Goal: Information Seeking & Learning: Learn about a topic

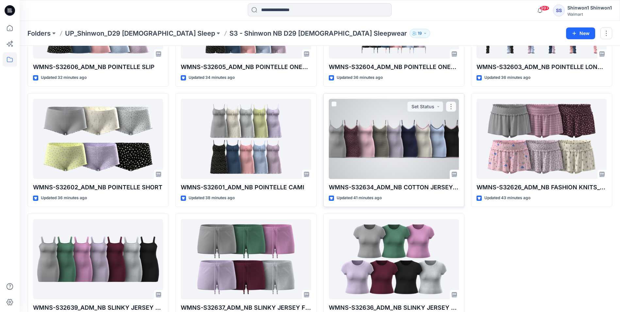
scroll to position [484, 0]
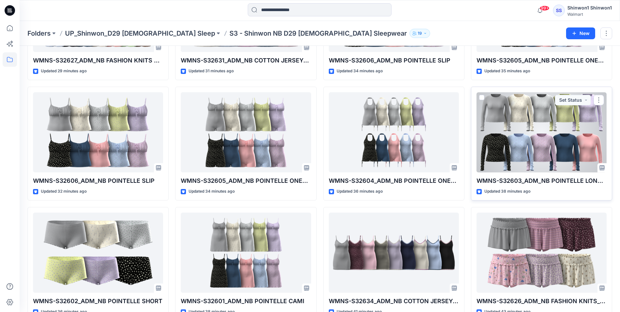
scroll to position [353, 0]
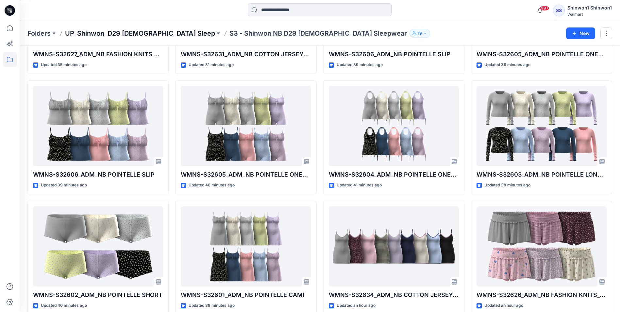
click at [142, 35] on p "UP_Shinwon_D29 [DEMOGRAPHIC_DATA] Sleep" at bounding box center [140, 33] width 150 height 9
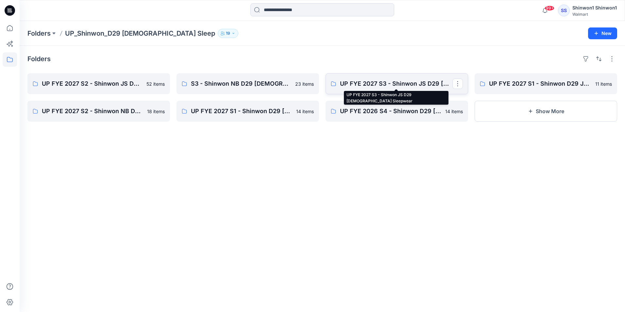
click at [351, 80] on p "UP FYE 2027 S3 - Shinwon JS D29 Ladies Sleepwear" at bounding box center [396, 83] width 112 height 9
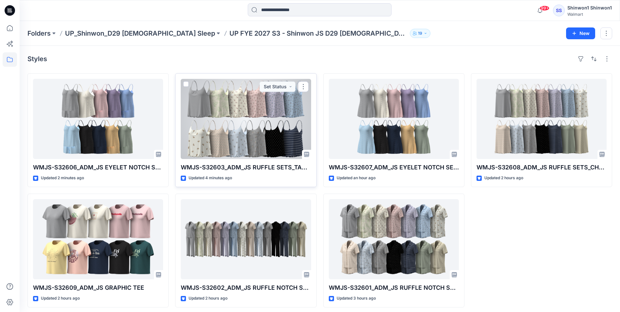
click at [250, 139] on div at bounding box center [246, 119] width 130 height 80
click at [251, 119] on div at bounding box center [246, 119] width 130 height 80
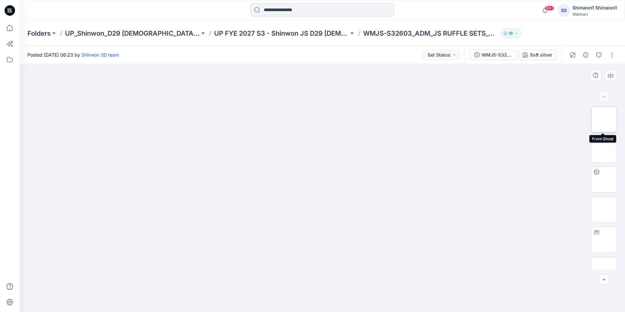
click at [604, 119] on img at bounding box center [604, 119] width 0 height 0
click at [604, 149] on img at bounding box center [604, 149] width 0 height 0
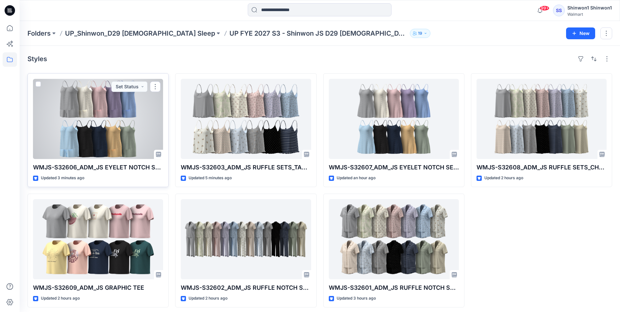
click at [74, 111] on div at bounding box center [98, 119] width 130 height 80
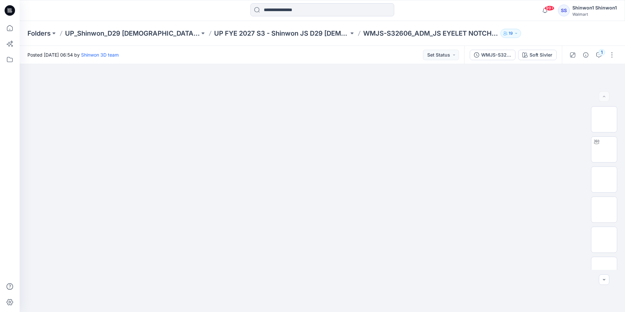
click at [503, 7] on div "99+ Notifications Shinwon 3D team shared WMNS-S32629_ADM_NB COTTON JERSEY&amp;L…" at bounding box center [322, 10] width 605 height 14
click at [292, 32] on p "UP FYE 2027 S3 - Shinwon JS D29 Ladies Sleepwear" at bounding box center [281, 33] width 135 height 9
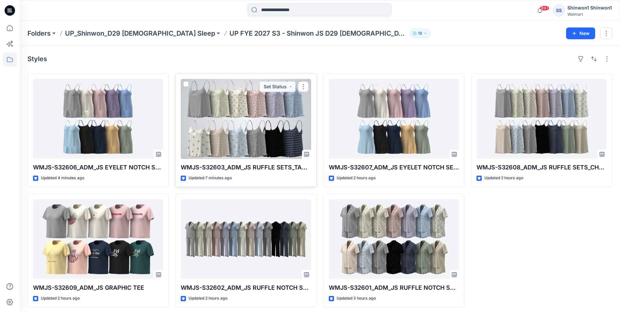
click at [208, 117] on div at bounding box center [246, 119] width 130 height 80
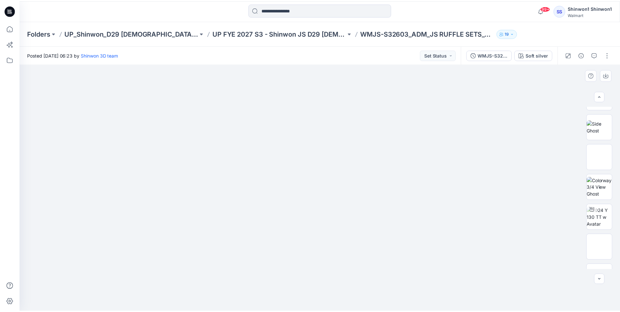
scroll to position [133, 0]
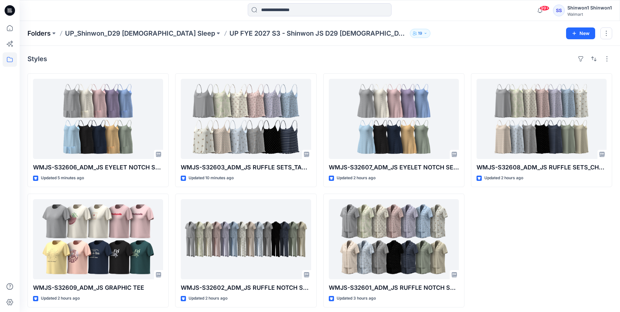
click at [39, 33] on p "Folders" at bounding box center [38, 33] width 23 height 9
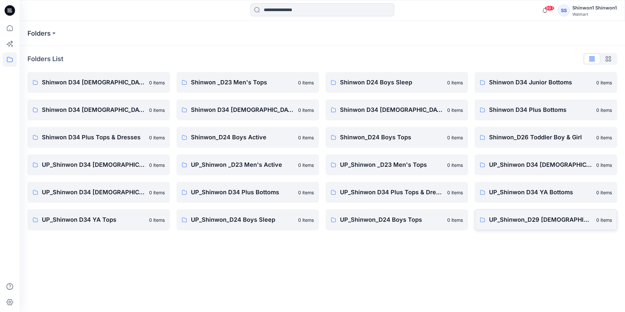
click at [539, 219] on p "UP_Shinwon_D29 [DEMOGRAPHIC_DATA] Sleep" at bounding box center [540, 219] width 103 height 9
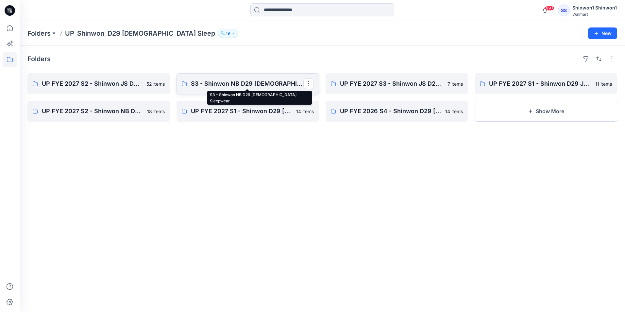
click at [260, 84] on p "S3 - Shinwon NB D29 [DEMOGRAPHIC_DATA] Sleepwear" at bounding box center [247, 83] width 112 height 9
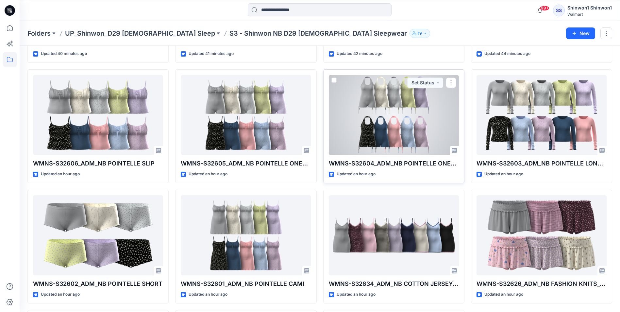
scroll to position [376, 0]
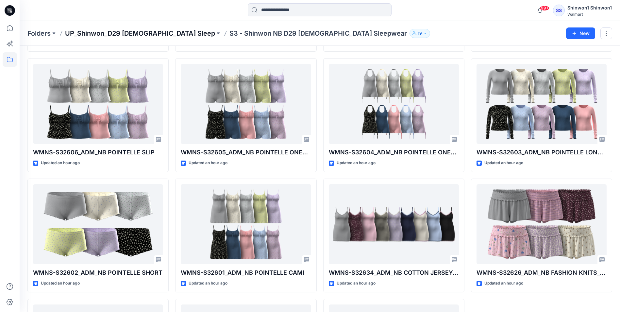
click at [144, 36] on p "UP_Shinwon_D29 [DEMOGRAPHIC_DATA] Sleep" at bounding box center [140, 33] width 150 height 9
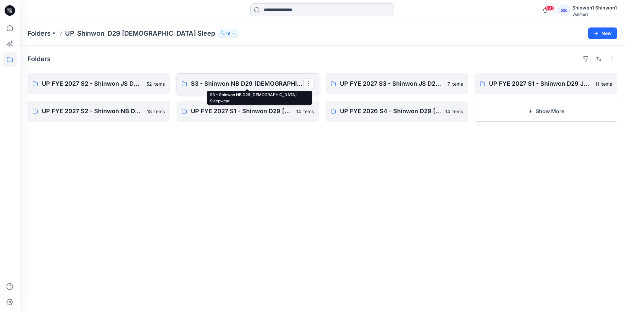
click at [268, 84] on p "S3 - Shinwon NB D29 [DEMOGRAPHIC_DATA] Sleepwear" at bounding box center [247, 83] width 112 height 9
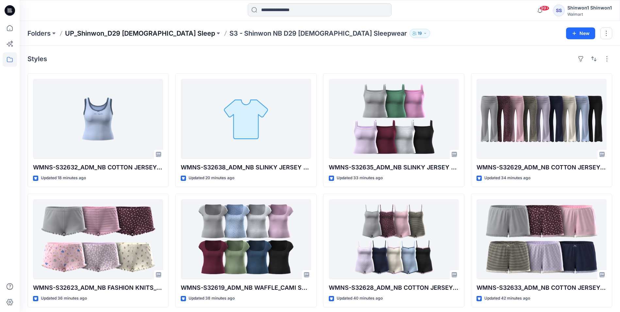
click at [118, 30] on p "UP_Shinwon_D29 [DEMOGRAPHIC_DATA] Sleep" at bounding box center [140, 33] width 150 height 9
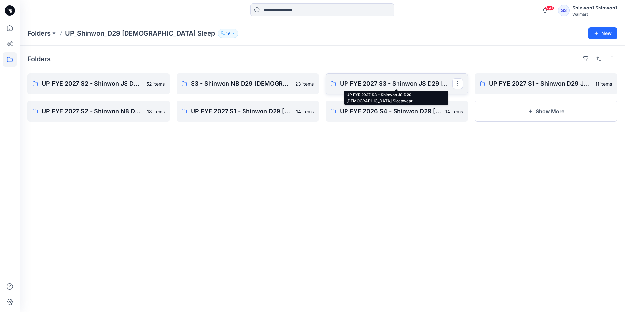
click at [417, 81] on p "UP FYE 2027 S3 - Shinwon JS D29 Ladies Sleepwear" at bounding box center [396, 83] width 112 height 9
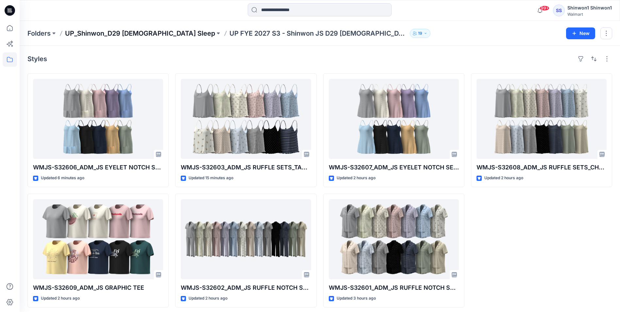
click at [131, 31] on p "UP_Shinwon_D29 [DEMOGRAPHIC_DATA] Sleep" at bounding box center [140, 33] width 150 height 9
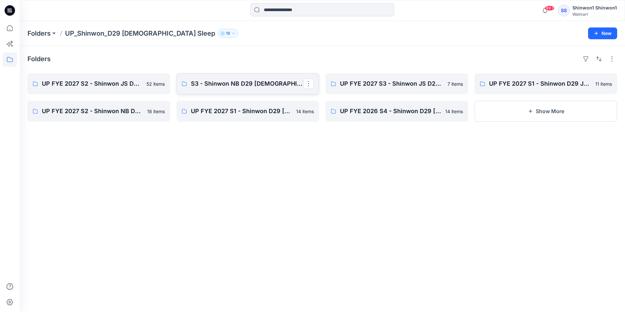
click at [254, 79] on link "S3 - Shinwon NB D29 [DEMOGRAPHIC_DATA] Sleepwear" at bounding box center [247, 83] width 142 height 21
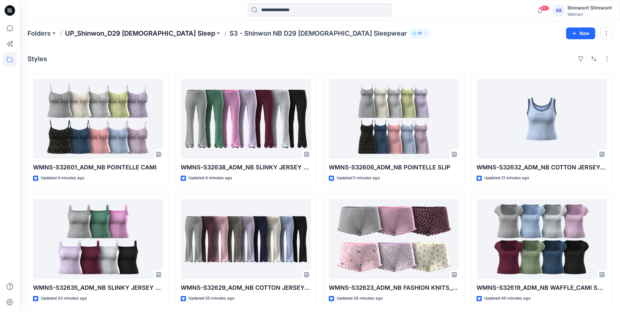
click at [125, 34] on p "UP_Shinwon_D29 [DEMOGRAPHIC_DATA] Sleep" at bounding box center [140, 33] width 150 height 9
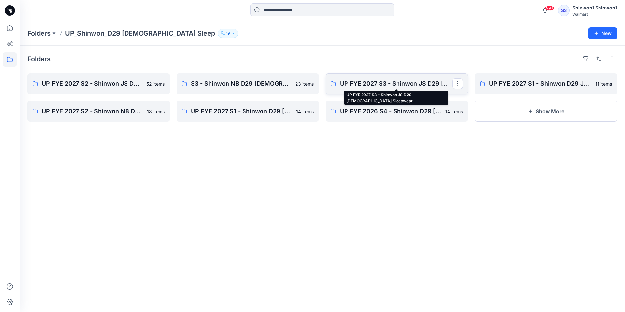
click at [388, 84] on p "UP FYE 2027 S3 - Shinwon JS D29 Ladies Sleepwear" at bounding box center [396, 83] width 112 height 9
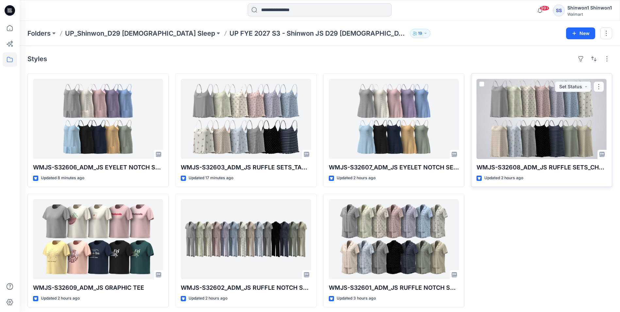
click at [528, 137] on div at bounding box center [541, 119] width 130 height 80
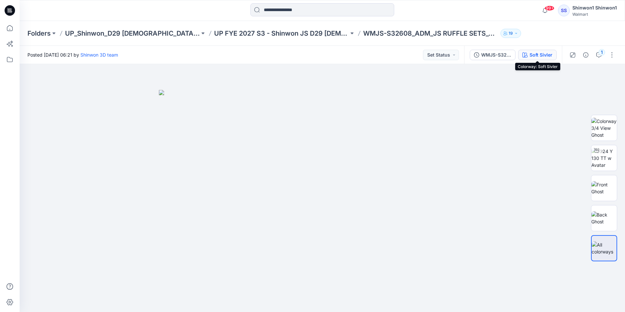
click at [543, 52] on div "Soft Sivler" at bounding box center [540, 54] width 23 height 7
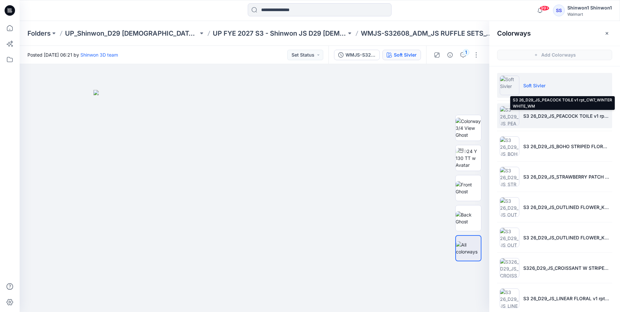
click at [564, 118] on p "S3 26_D29_JS_PEACOCK TOILE v1 rpt_CW7_WINTER WHITE_WM" at bounding box center [566, 115] width 86 height 7
